Goal: Information Seeking & Learning: Learn about a topic

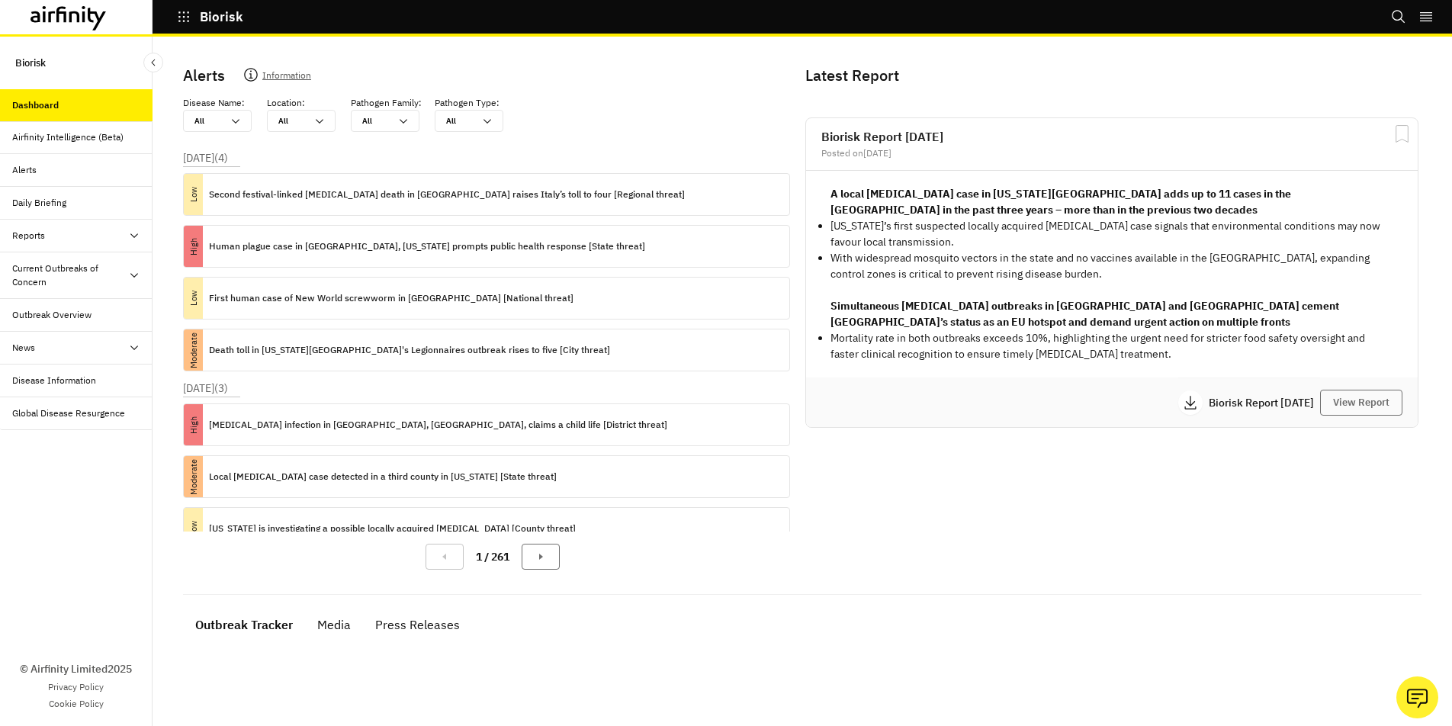
click at [73, 146] on div "Airfinity Intelligence (Beta)" at bounding box center [76, 137] width 153 height 33
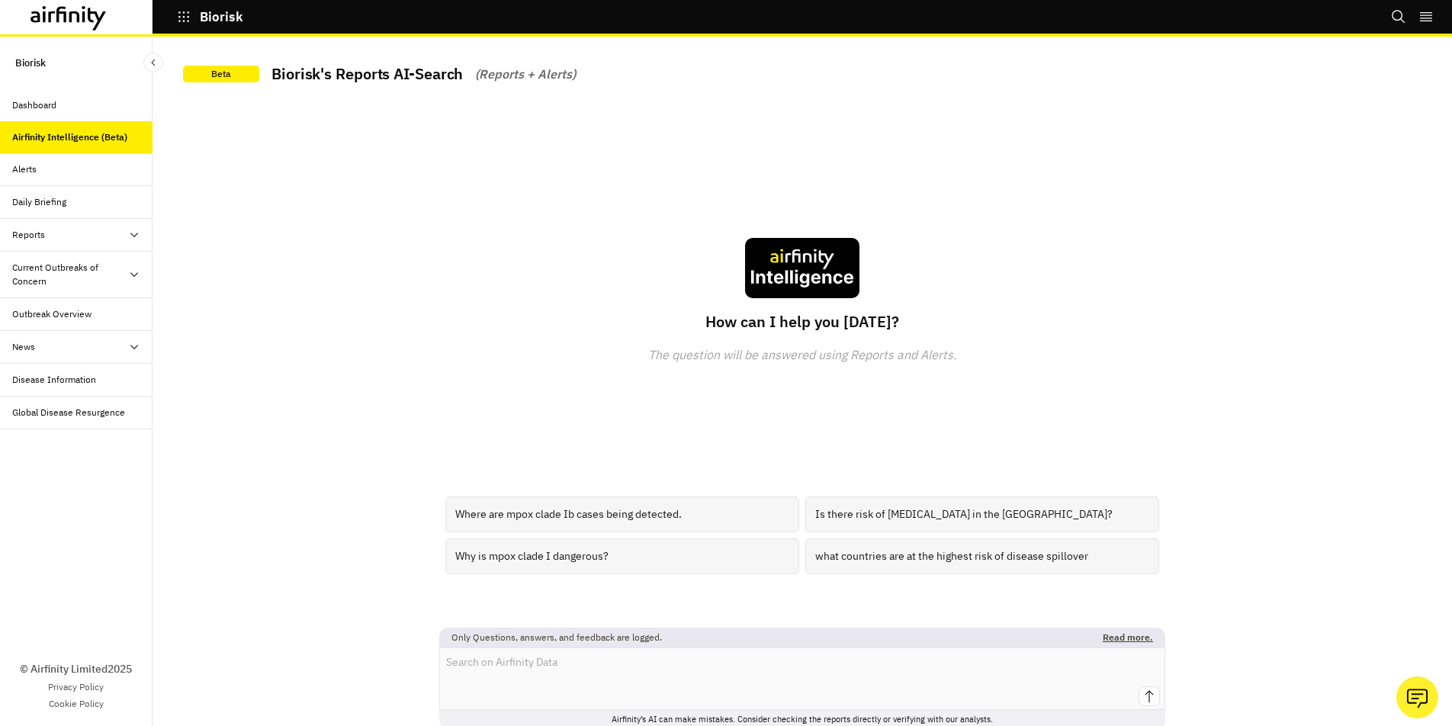
click at [78, 168] on div "Alerts" at bounding box center [82, 169] width 140 height 14
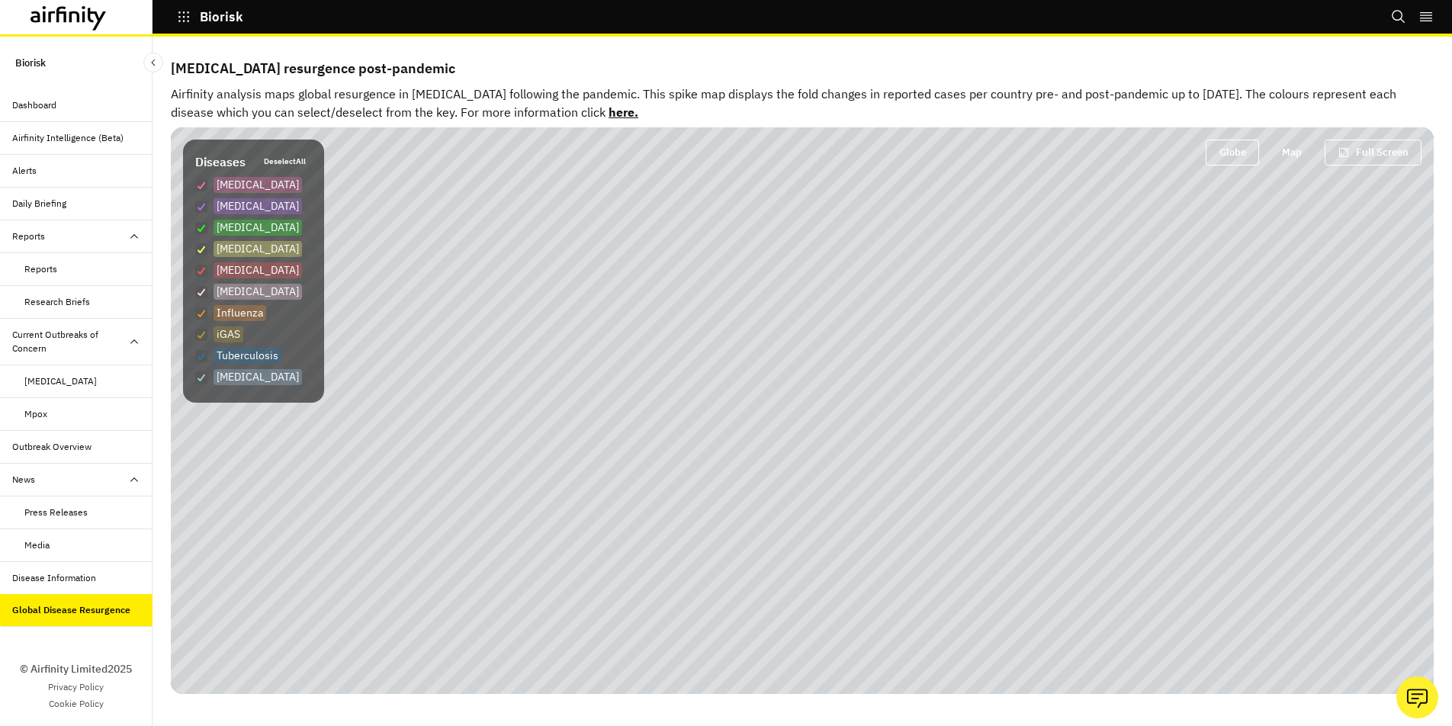
click at [59, 53] on div "Biorisk Dashboard Airfinity Intelligence (Beta) Alerts Daily Briefing Reports R…" at bounding box center [76, 382] width 153 height 690
click at [62, 67] on div "Biorisk Dashboard Airfinity Intelligence (Beta) Alerts Daily Briefing Reports R…" at bounding box center [76, 382] width 153 height 690
click at [74, 12] on icon at bounding box center [74, 16] width 11 height 11
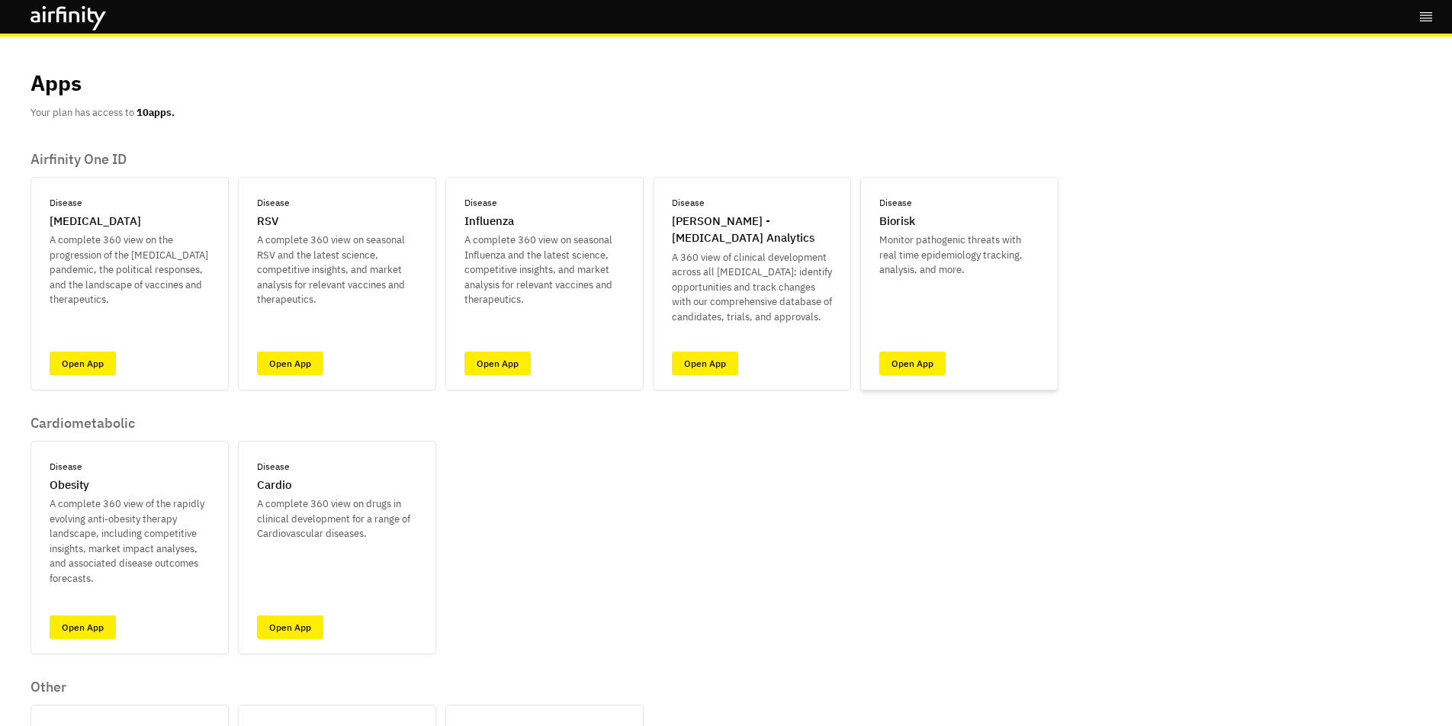
click at [906, 364] on link "Open App" at bounding box center [913, 364] width 66 height 24
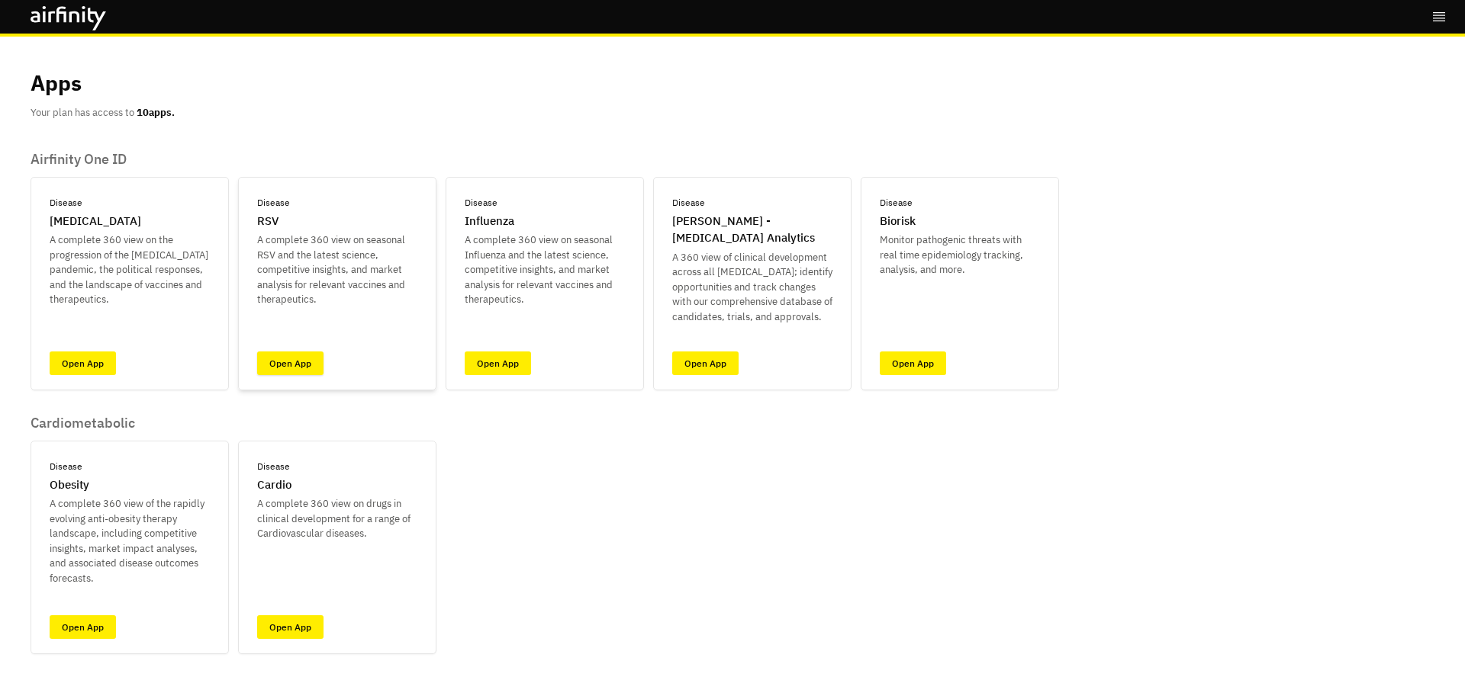
click at [297, 359] on link "Open App" at bounding box center [290, 364] width 66 height 24
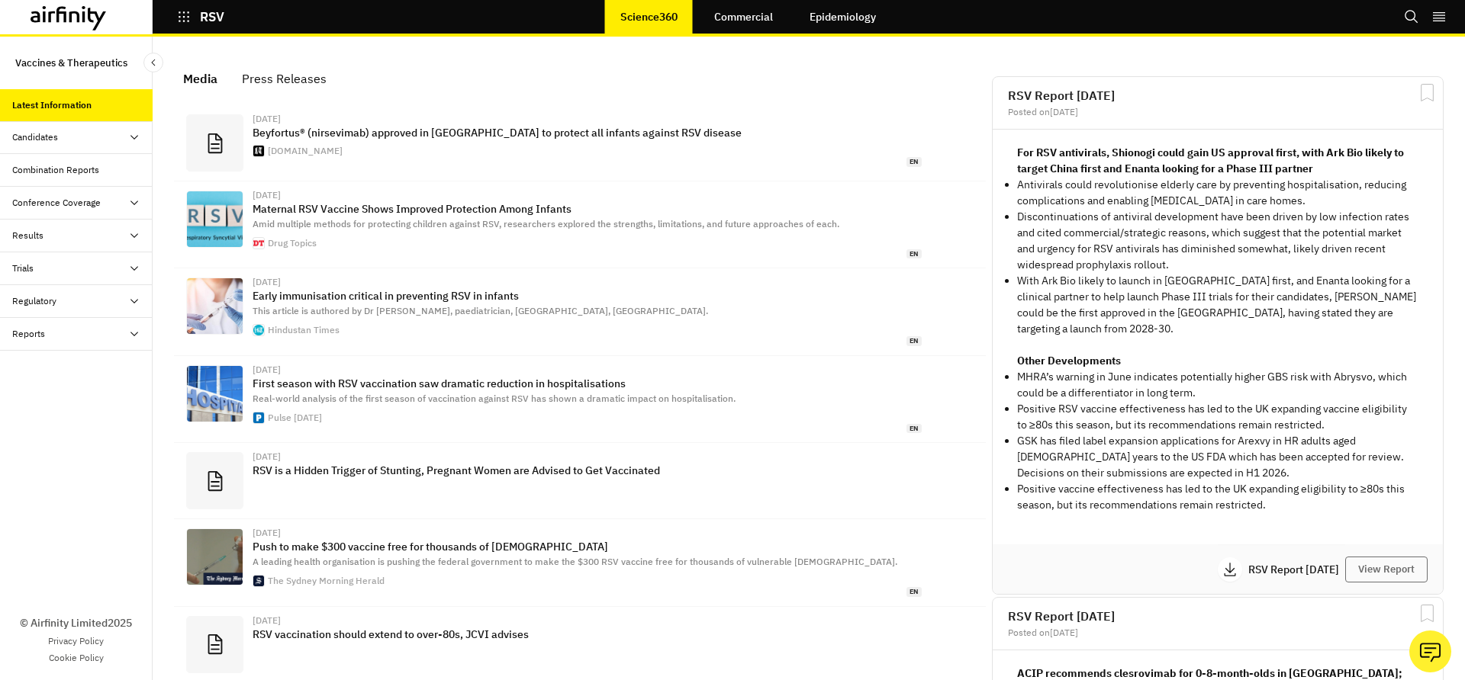
scroll to position [949, 446]
click at [103, 204] on div "Conference Coverage" at bounding box center [82, 203] width 140 height 14
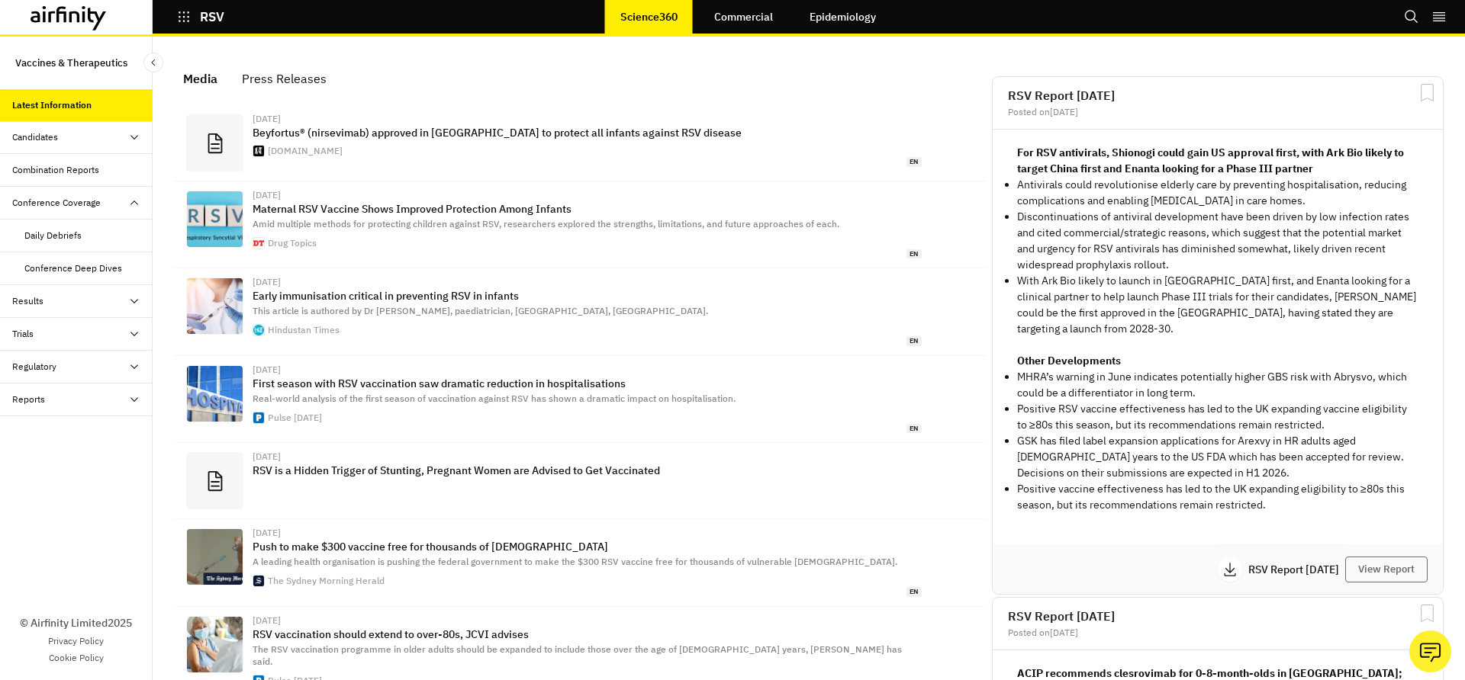
click at [80, 296] on div "Results" at bounding box center [82, 301] width 140 height 14
click at [92, 135] on div "Candidates" at bounding box center [82, 137] width 140 height 14
click at [761, 13] on link "Commercial" at bounding box center [743, 16] width 89 height 37
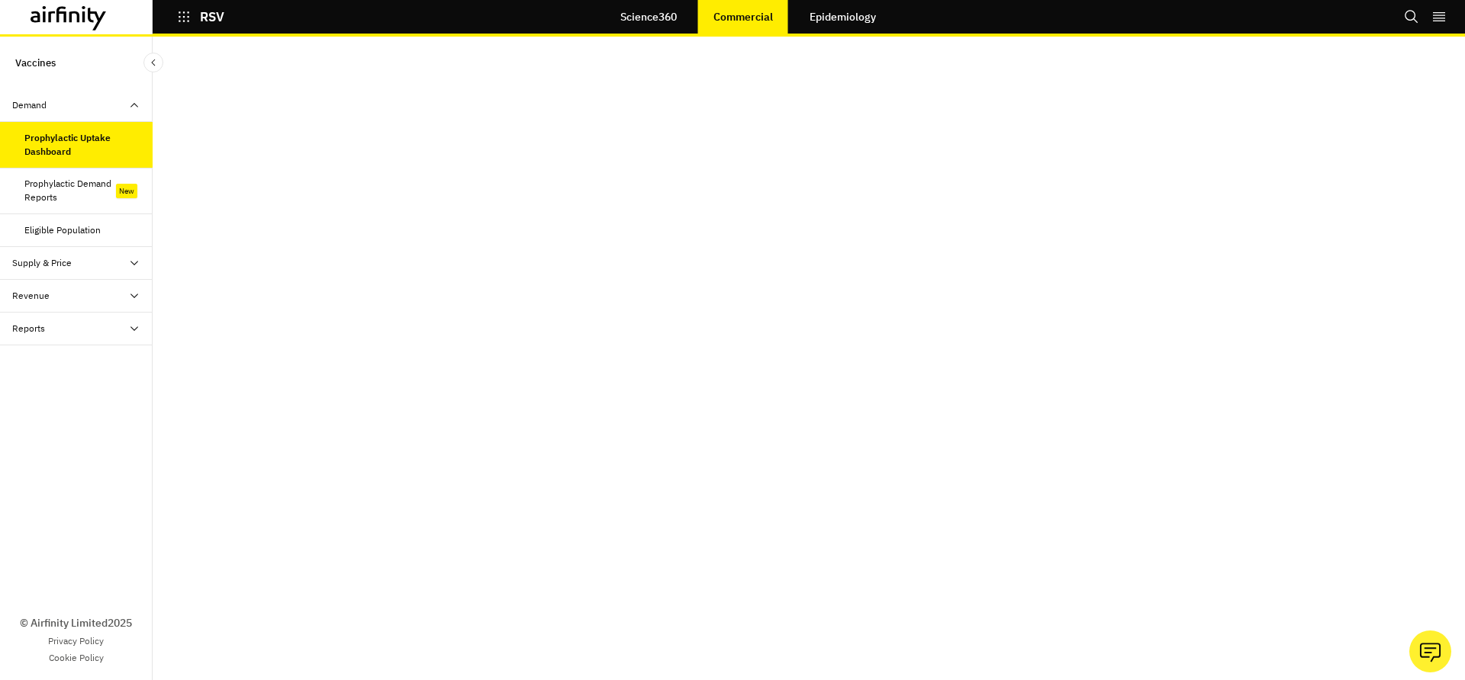
click at [69, 184] on div "Prophylactic Demand Reports" at bounding box center [70, 190] width 92 height 27
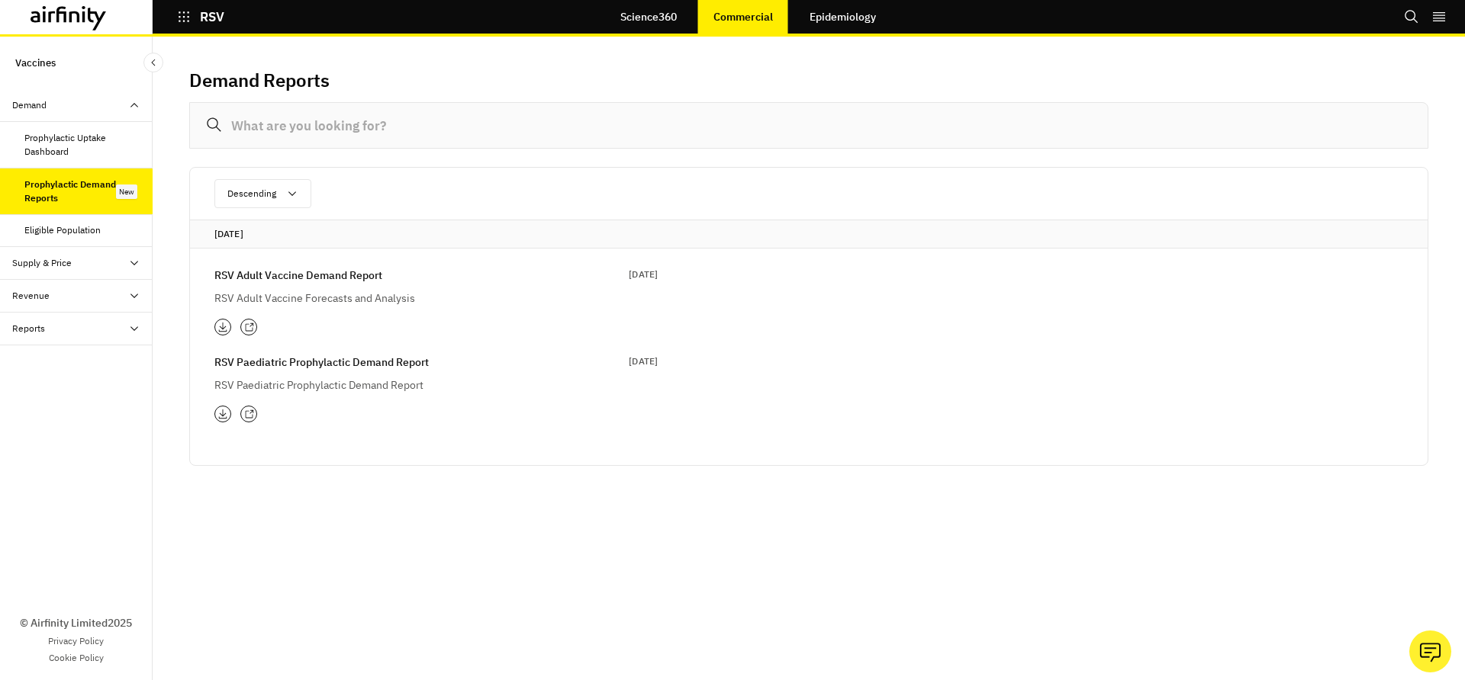
click at [50, 141] on div "Prophylactic Uptake Dashboard" at bounding box center [82, 144] width 116 height 27
click at [260, 278] on p "RSV Adult Vaccine Demand Report" at bounding box center [298, 275] width 168 height 17
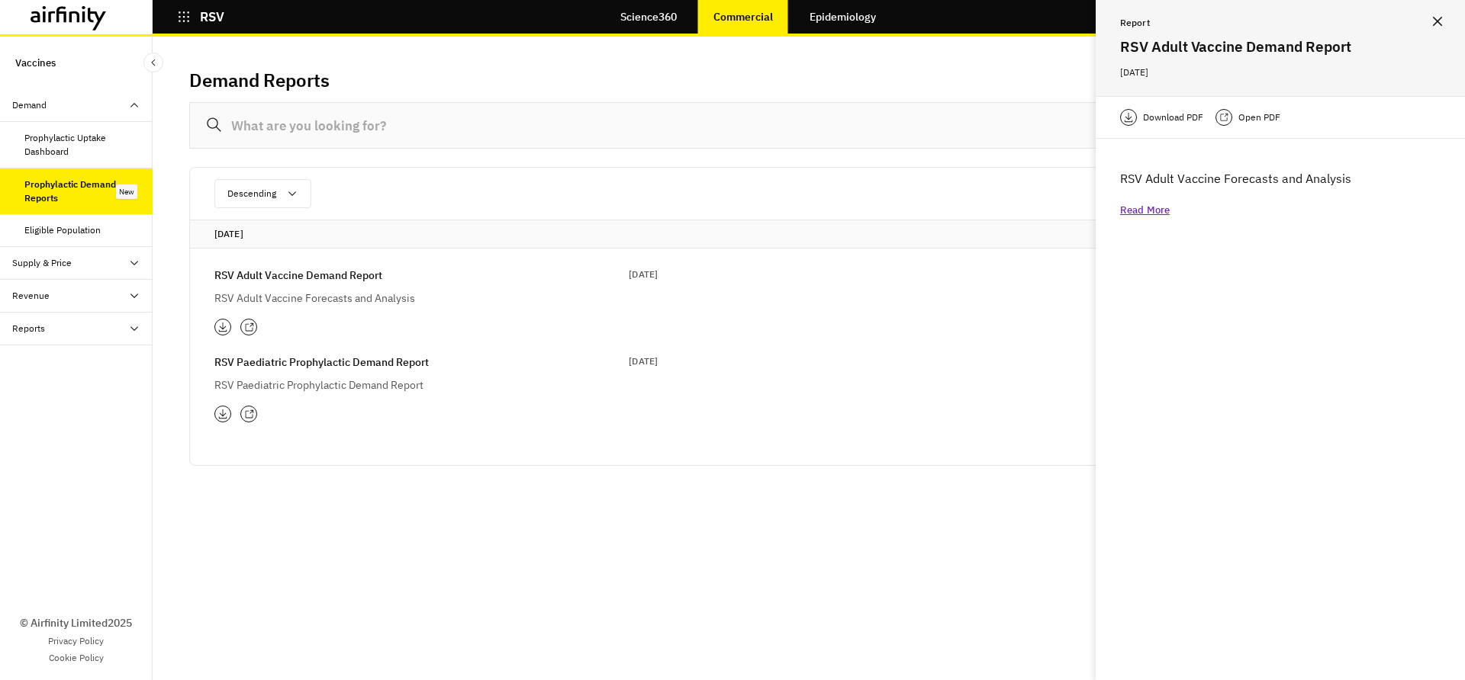
click at [97, 9] on icon at bounding box center [69, 18] width 76 height 24
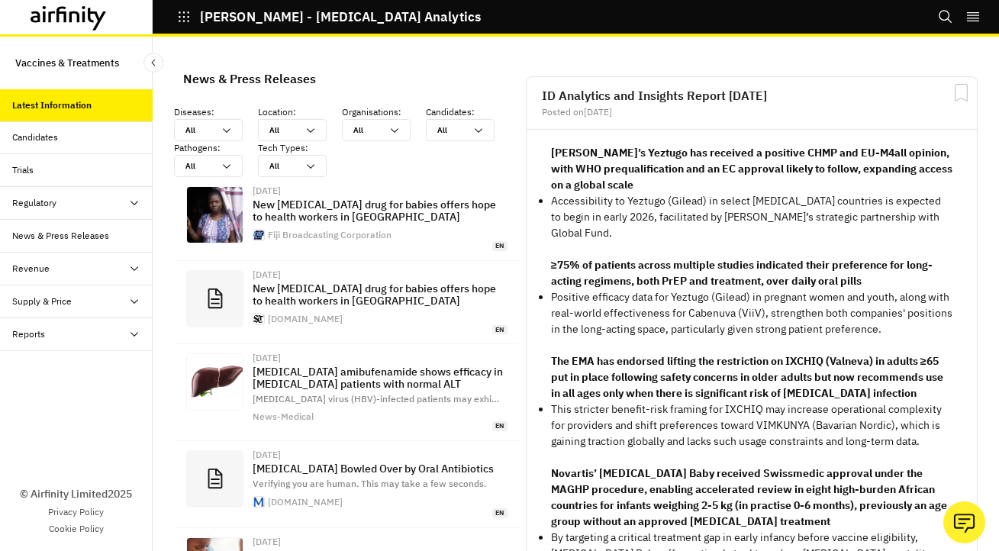
scroll to position [1195, 446]
